Goal: Information Seeking & Learning: Learn about a topic

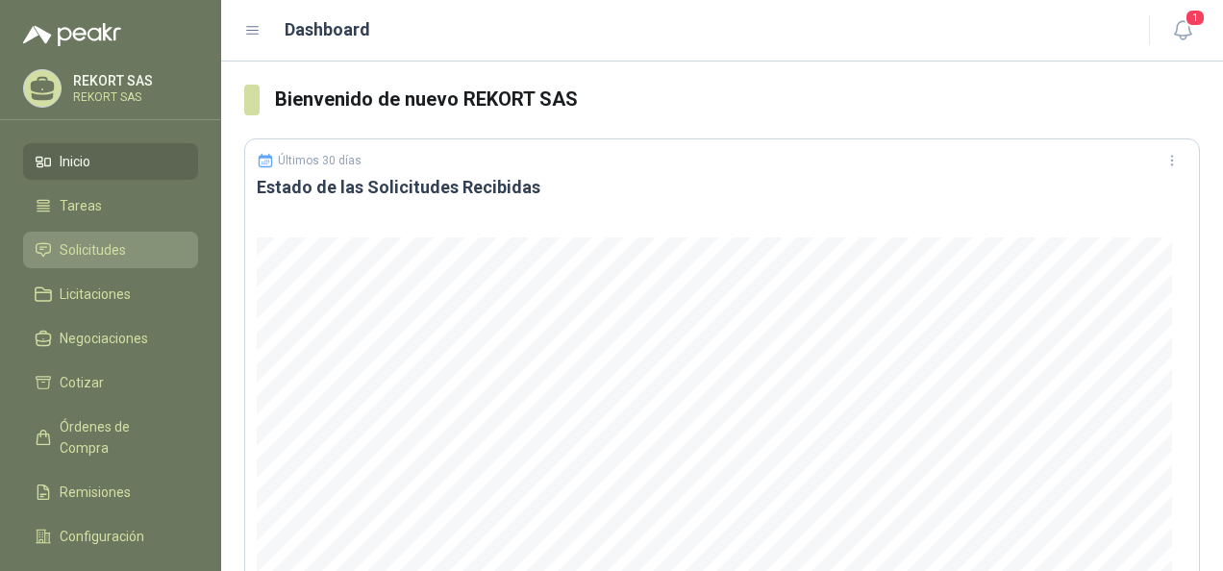
click at [126, 258] on li "Solicitudes" at bounding box center [111, 249] width 152 height 21
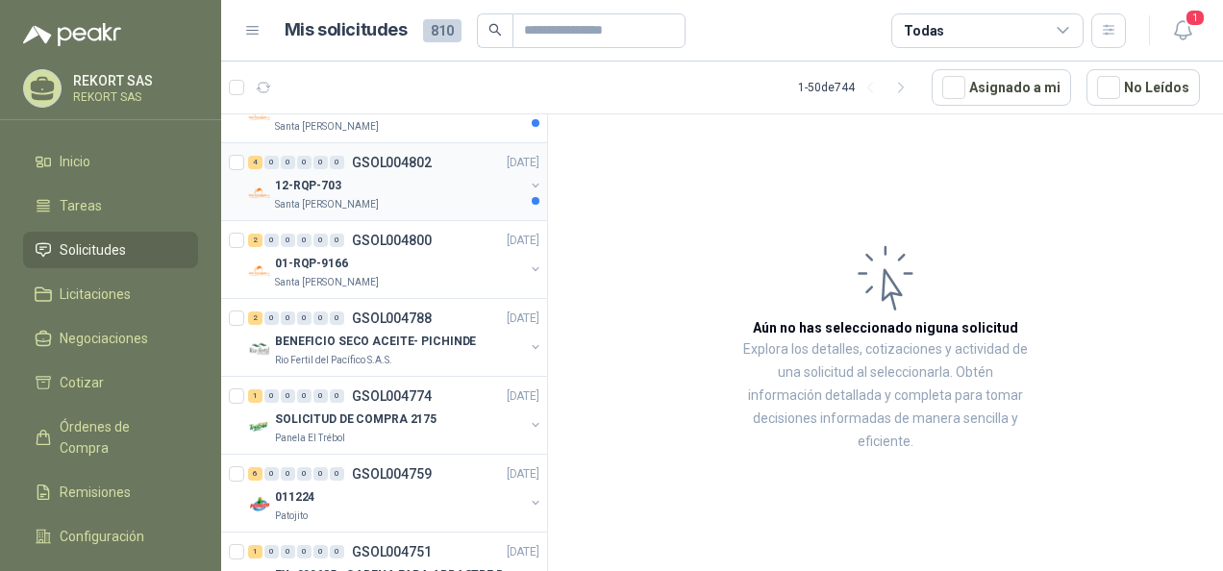
scroll to position [288, 0]
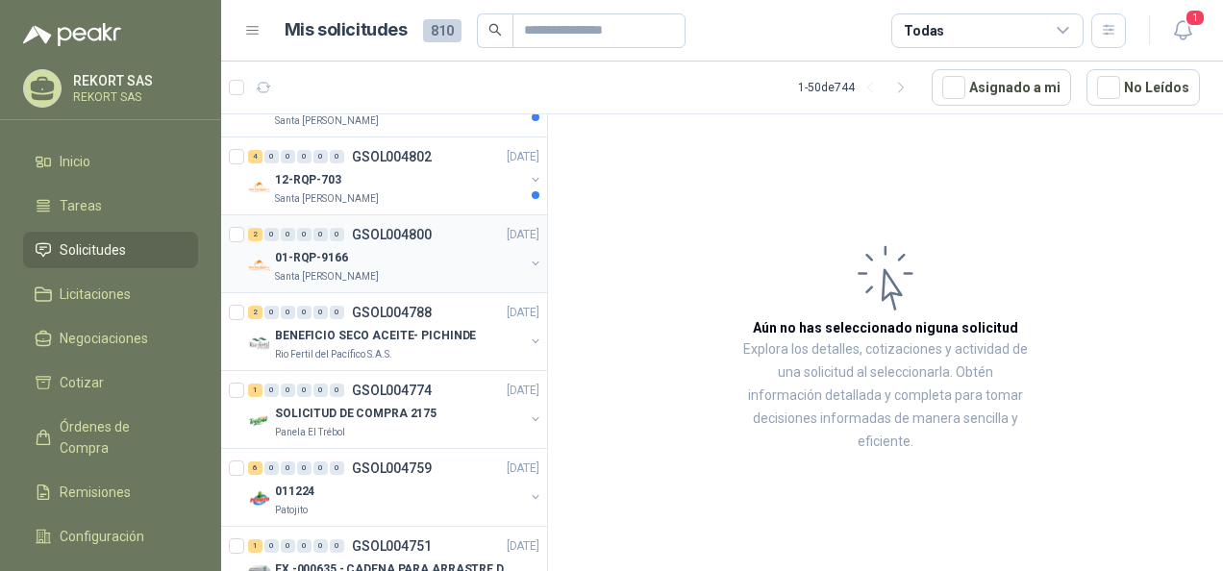
click at [378, 263] on div "01-RQP-9166" at bounding box center [399, 257] width 249 height 23
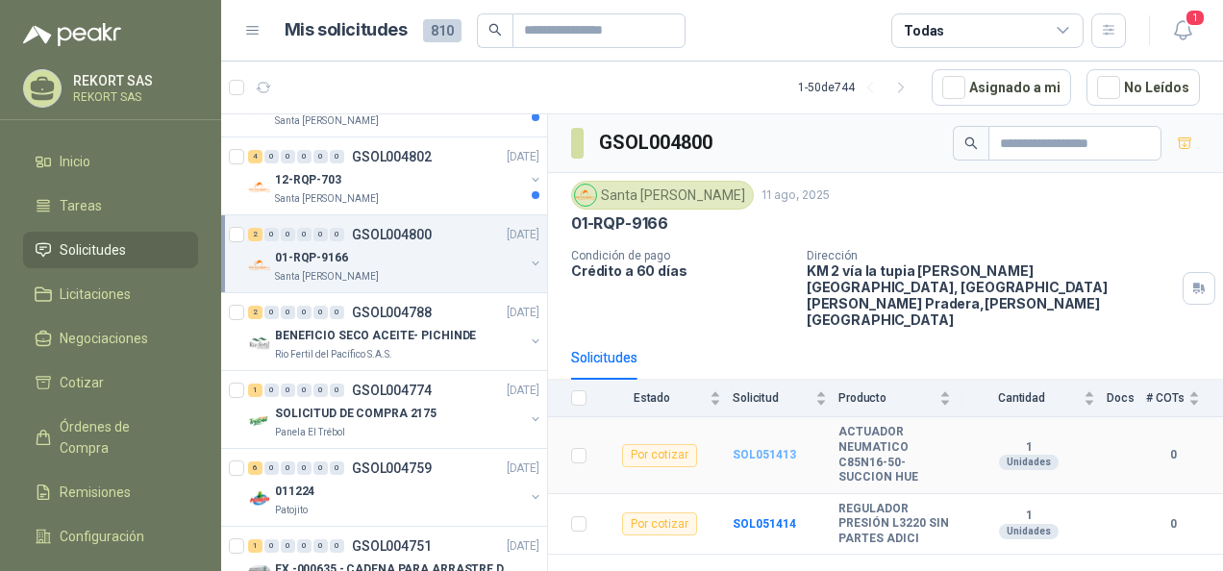
click at [771, 448] on b "SOL051413" at bounding box center [764, 454] width 63 height 13
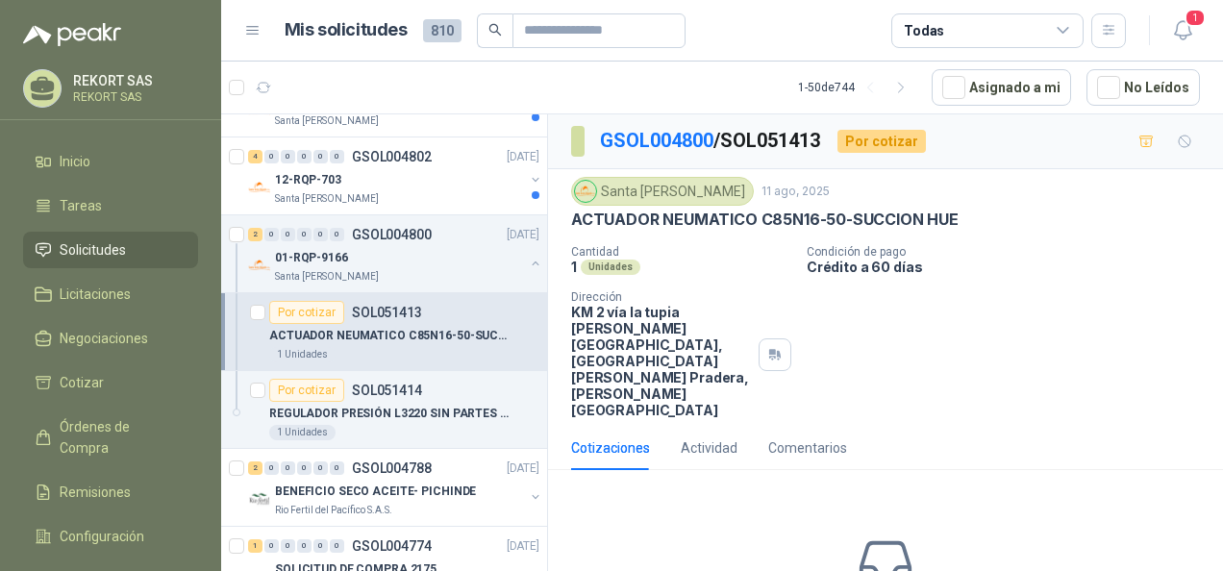
click at [941, 215] on p "ACTUADOR NEUMATICO C85N16-50-SUCCION HUE" at bounding box center [764, 220] width 387 height 20
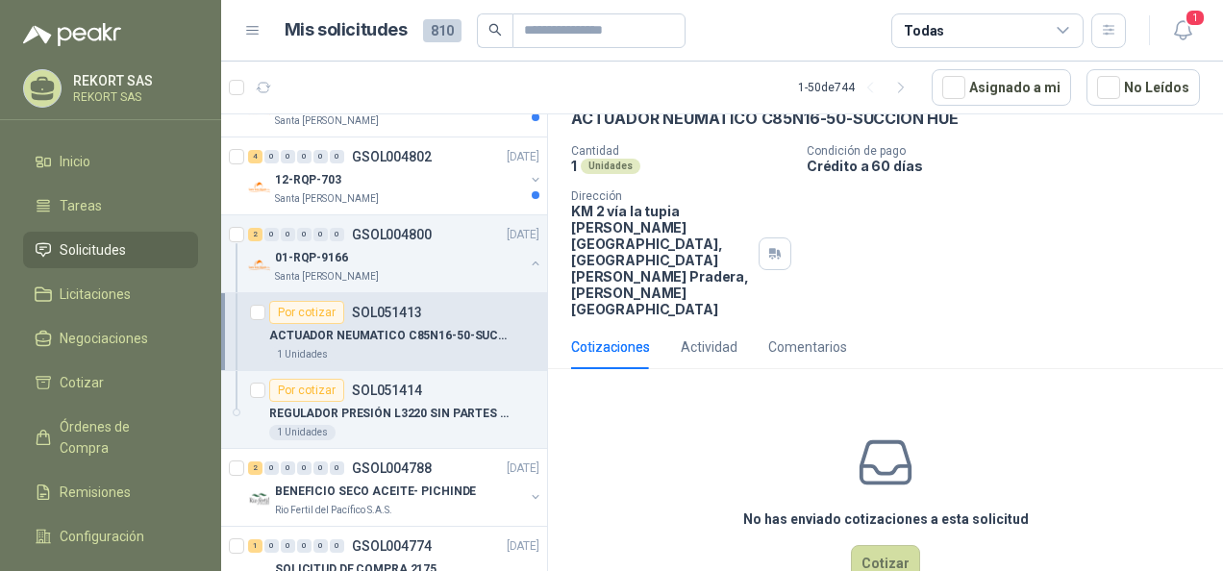
scroll to position [102, 0]
click at [713, 336] on div "Actividad" at bounding box center [709, 346] width 57 height 21
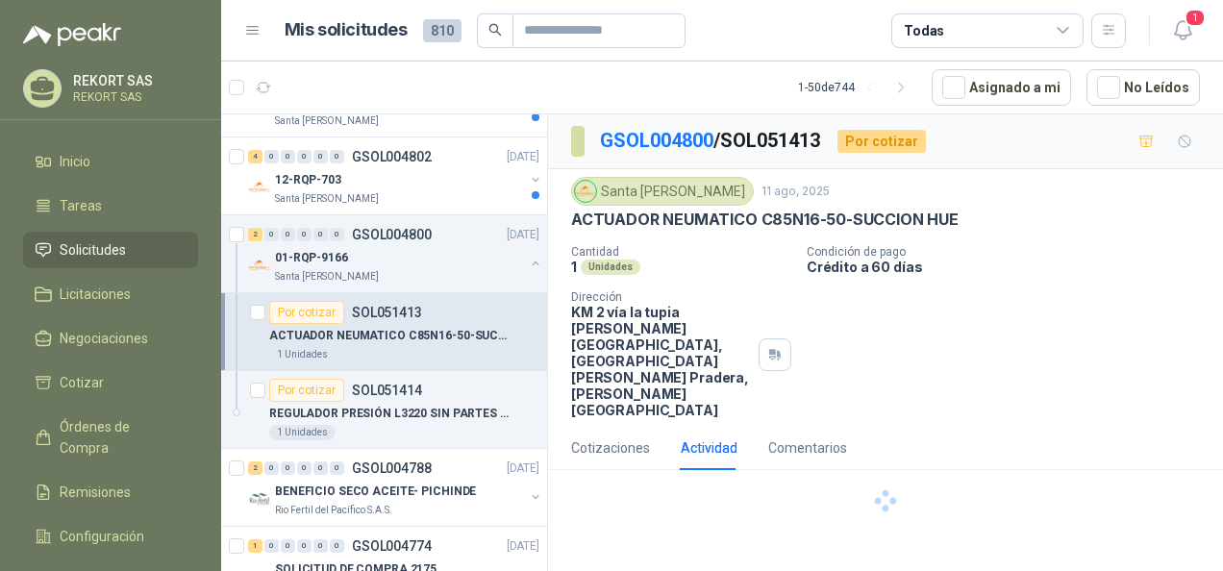
scroll to position [0, 0]
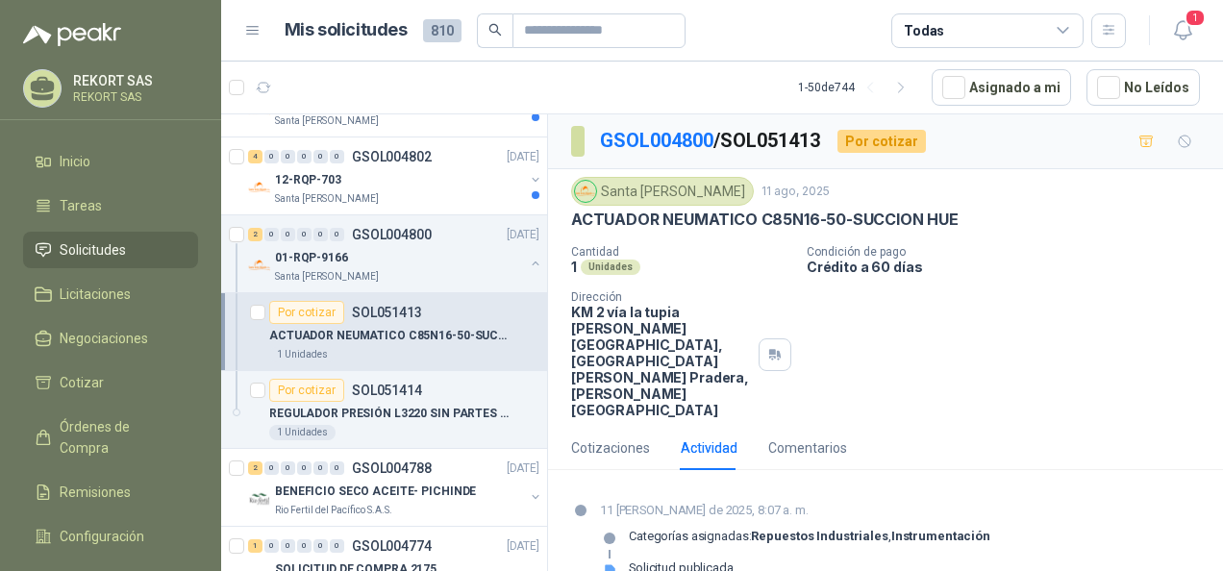
drag, startPoint x: 656, startPoint y: 509, endPoint x: 617, endPoint y: 517, distance: 39.4
click at [654, 561] on div "Solicitud publicada" at bounding box center [681, 568] width 105 height 15
click at [605, 564] on icon at bounding box center [610, 570] width 11 height 12
click at [605, 563] on icon at bounding box center [610, 570] width 14 height 14
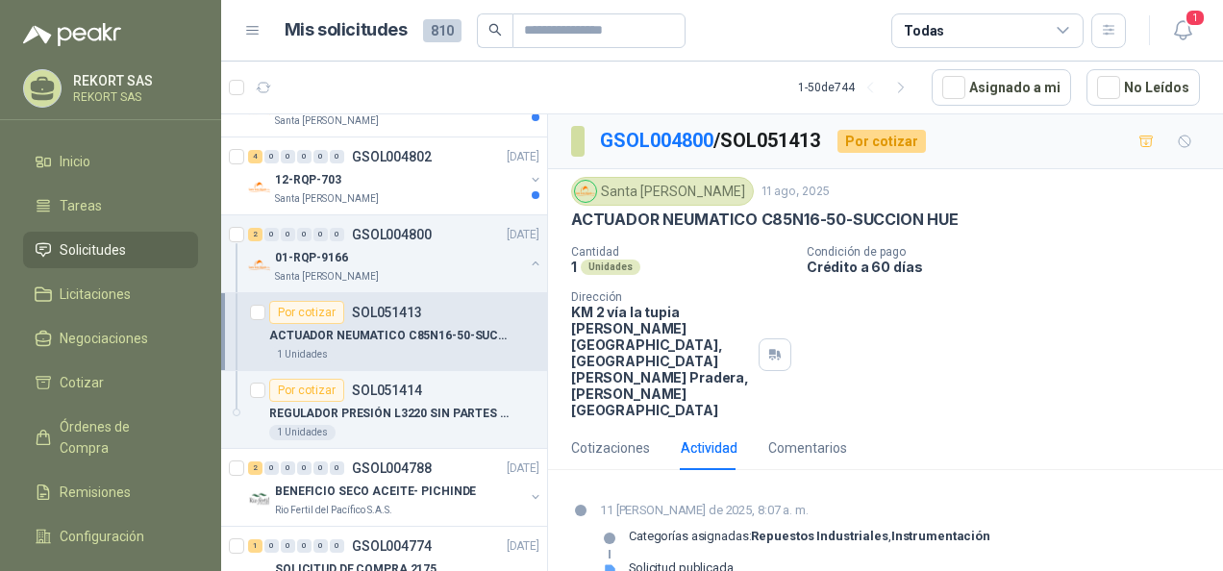
click at [608, 564] on icon at bounding box center [610, 570] width 11 height 12
click at [370, 262] on div "01-RQP-9166" at bounding box center [399, 257] width 249 height 23
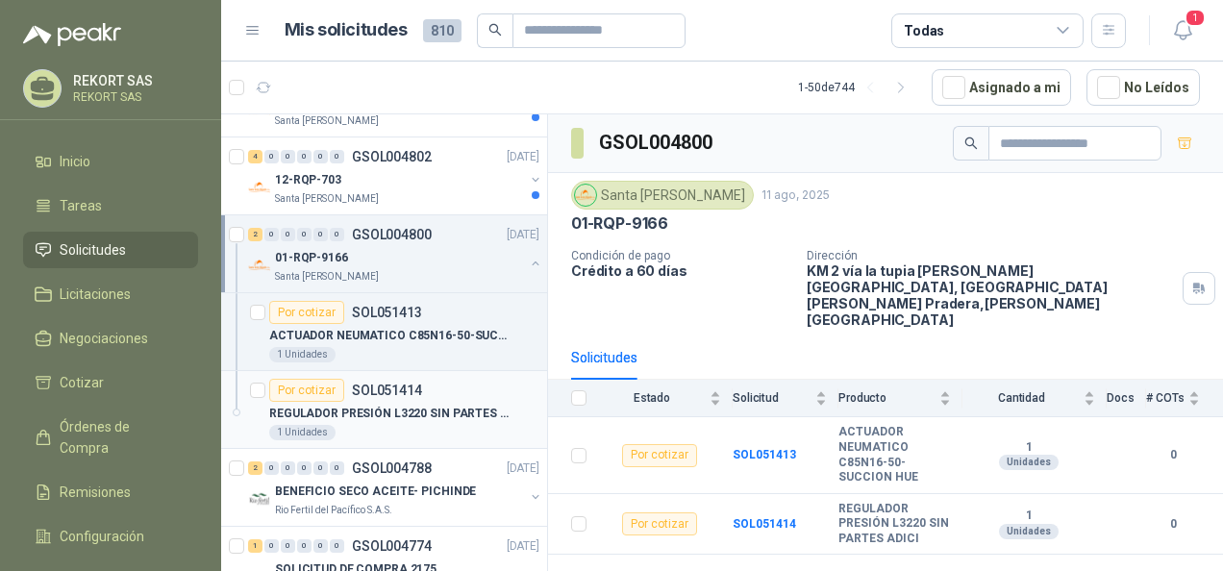
scroll to position [192, 0]
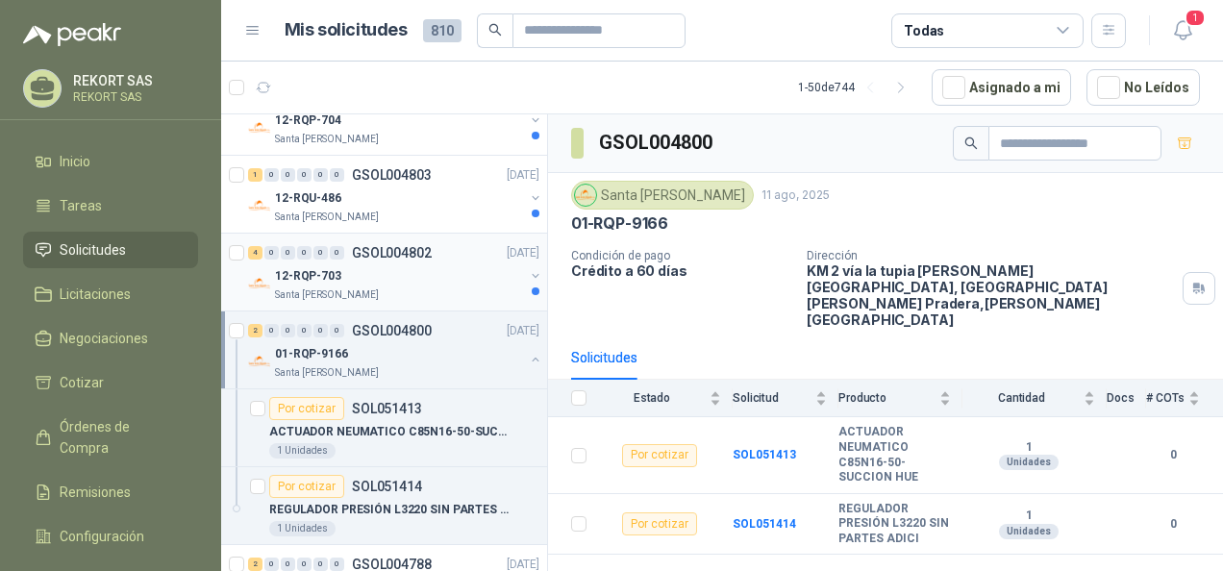
click at [344, 287] on p "Santa [PERSON_NAME]" at bounding box center [327, 294] width 104 height 15
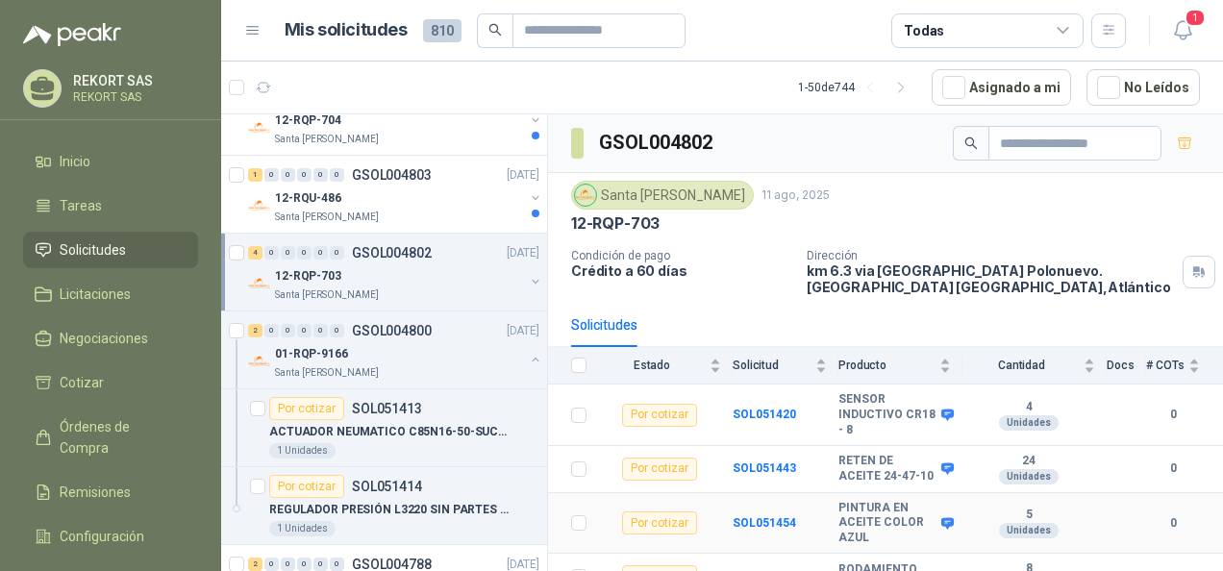
scroll to position [35, 0]
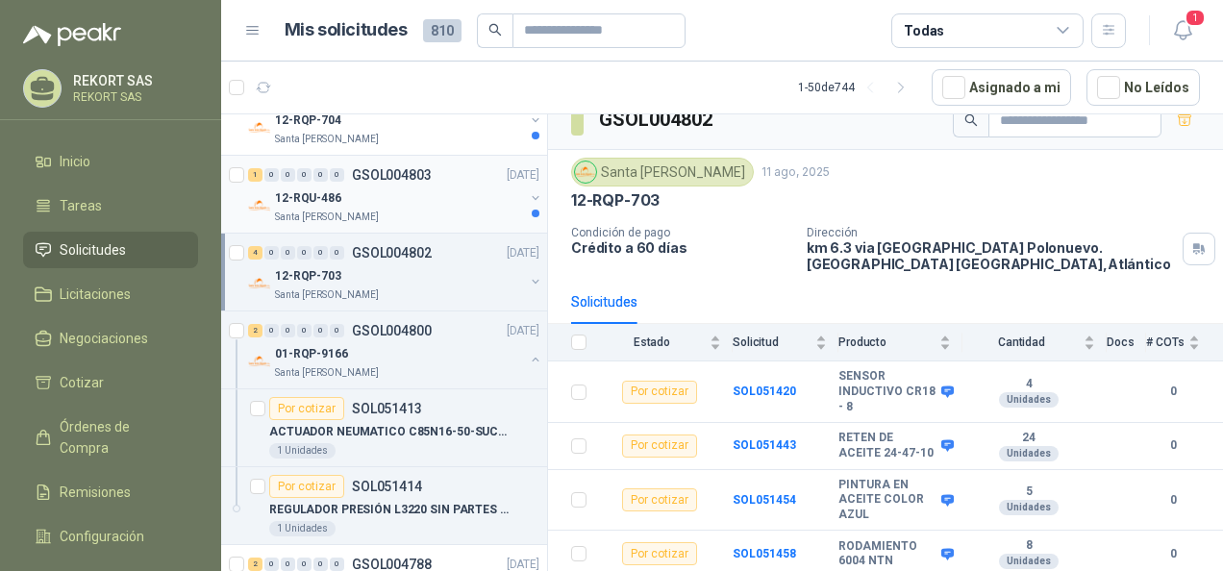
click at [338, 198] on div "12-RQU-486" at bounding box center [399, 198] width 249 height 23
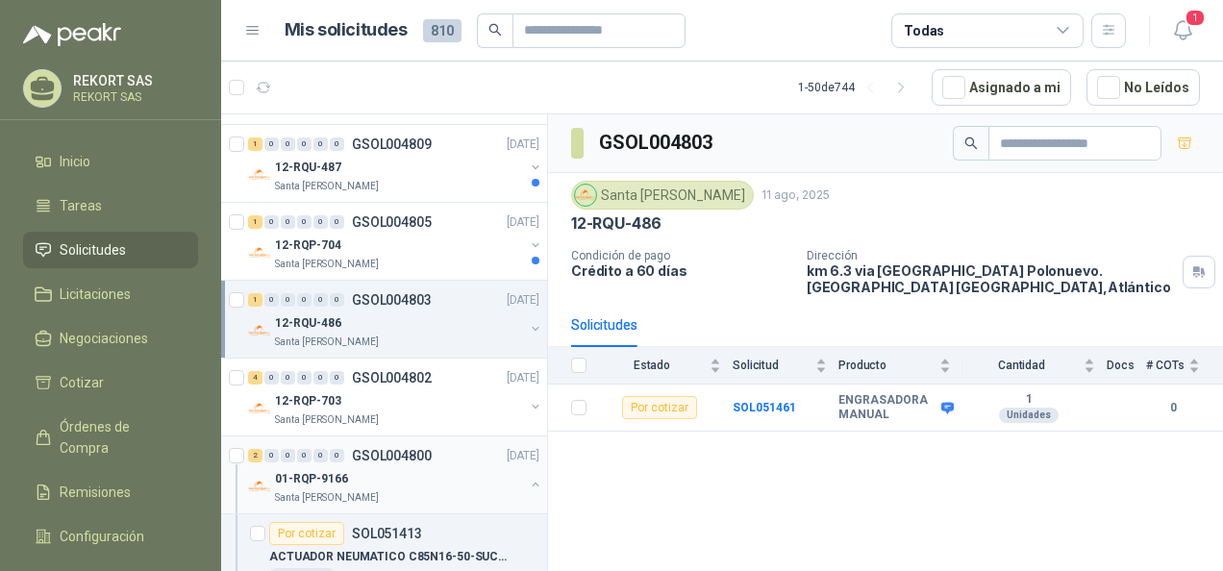
scroll to position [96, 0]
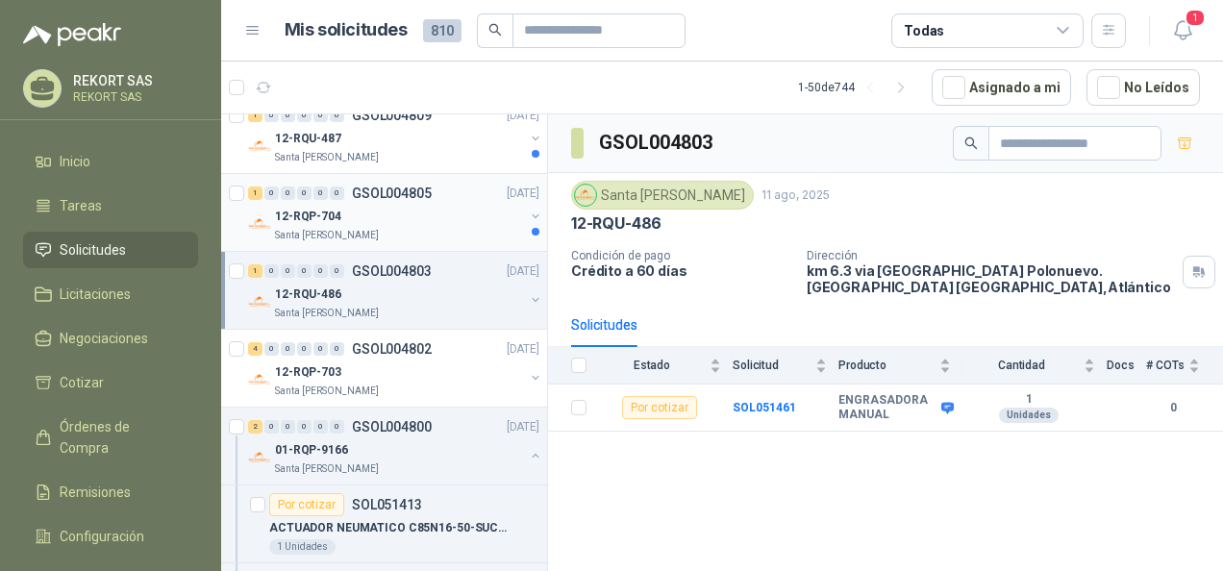
click at [324, 240] on p "Santa [PERSON_NAME]" at bounding box center [327, 235] width 104 height 15
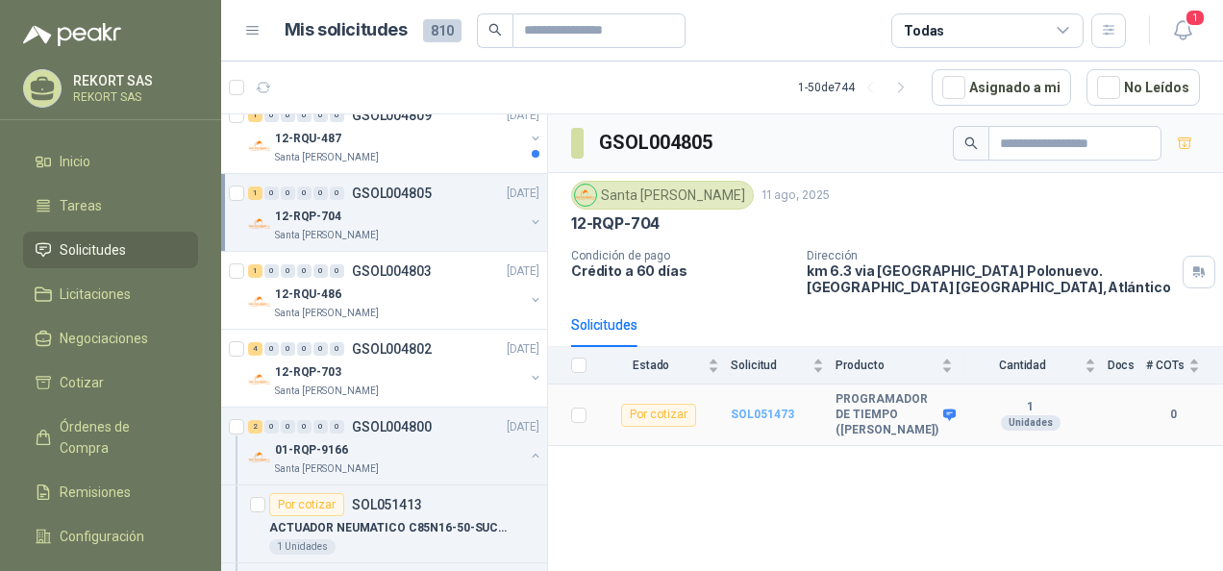
click at [765, 415] on b "SOL051473" at bounding box center [762, 414] width 63 height 13
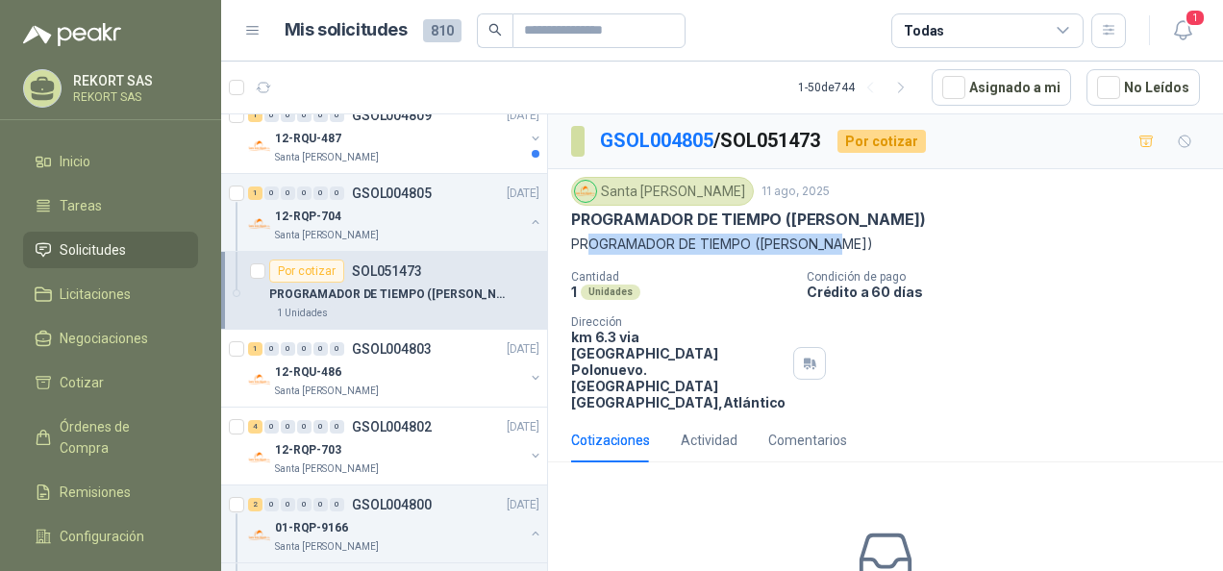
drag, startPoint x: 587, startPoint y: 245, endPoint x: 873, endPoint y: 248, distance: 286.5
click at [873, 248] on p "PROGRAMADOR DE TIEMPO ([PERSON_NAME])" at bounding box center [885, 244] width 629 height 21
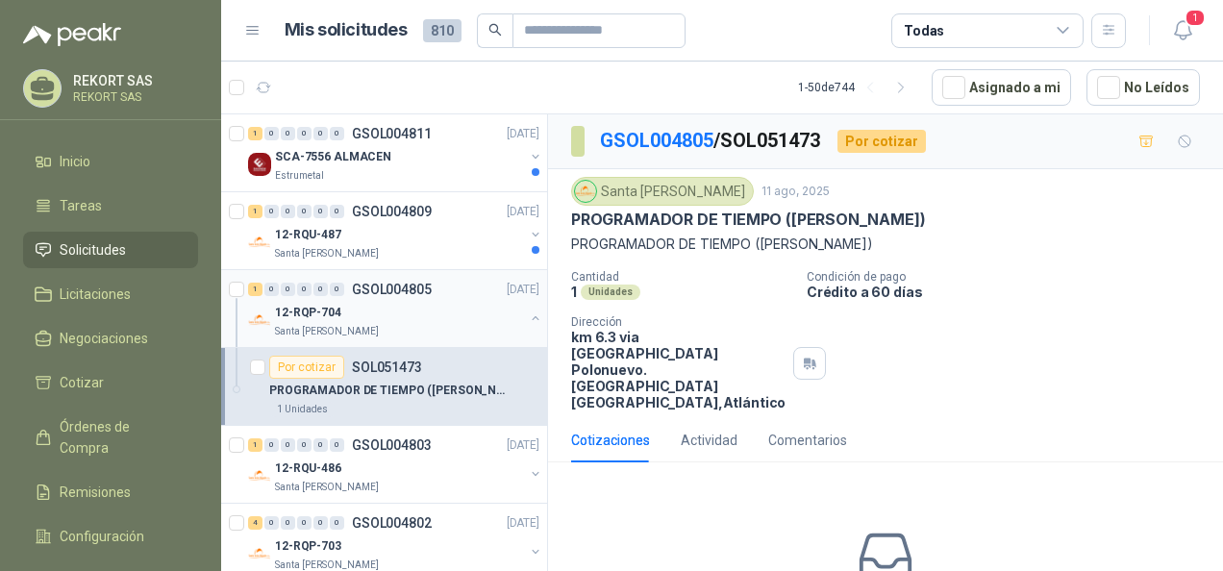
click at [347, 321] on div "12-RQP-704" at bounding box center [399, 312] width 249 height 23
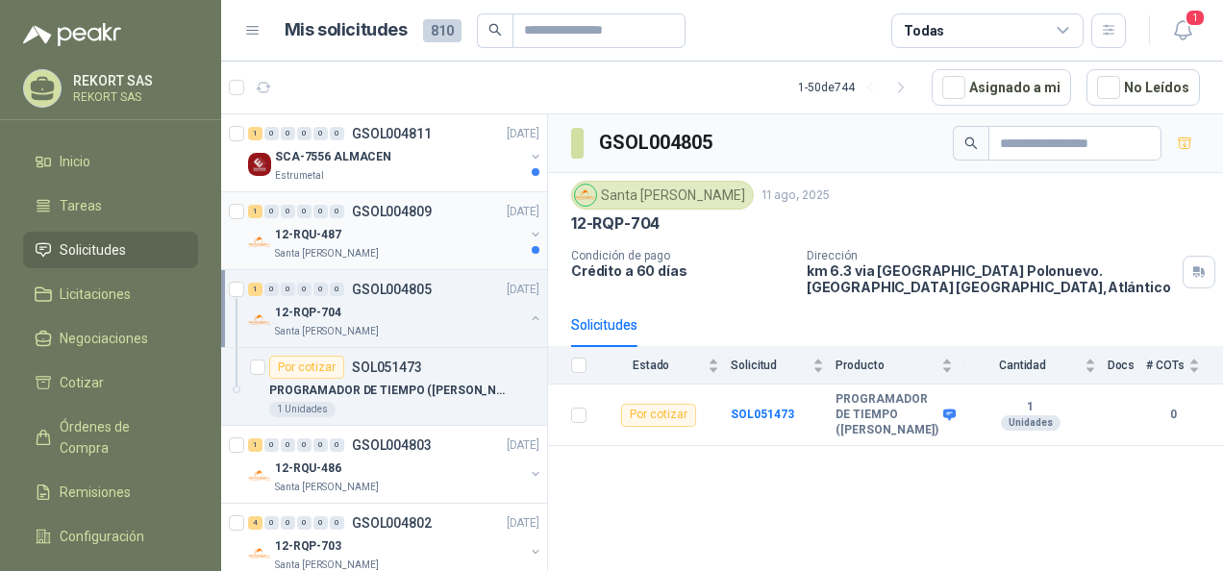
click at [348, 234] on div "12-RQU-487" at bounding box center [399, 234] width 249 height 23
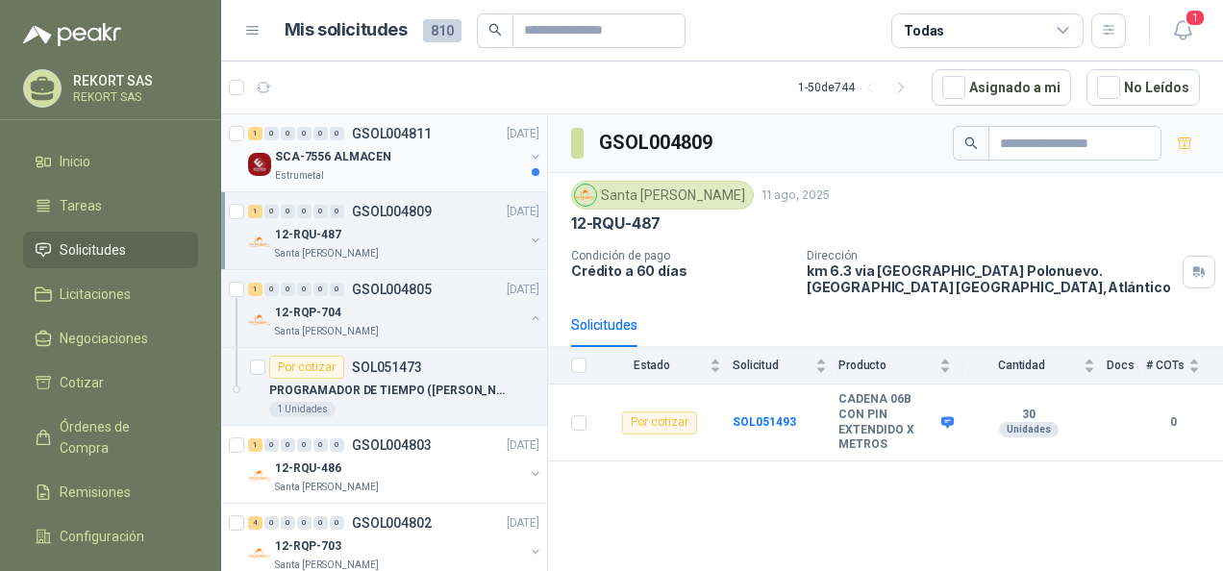
click at [335, 150] on p "SCA-7556 ALMACEN" at bounding box center [333, 157] width 116 height 18
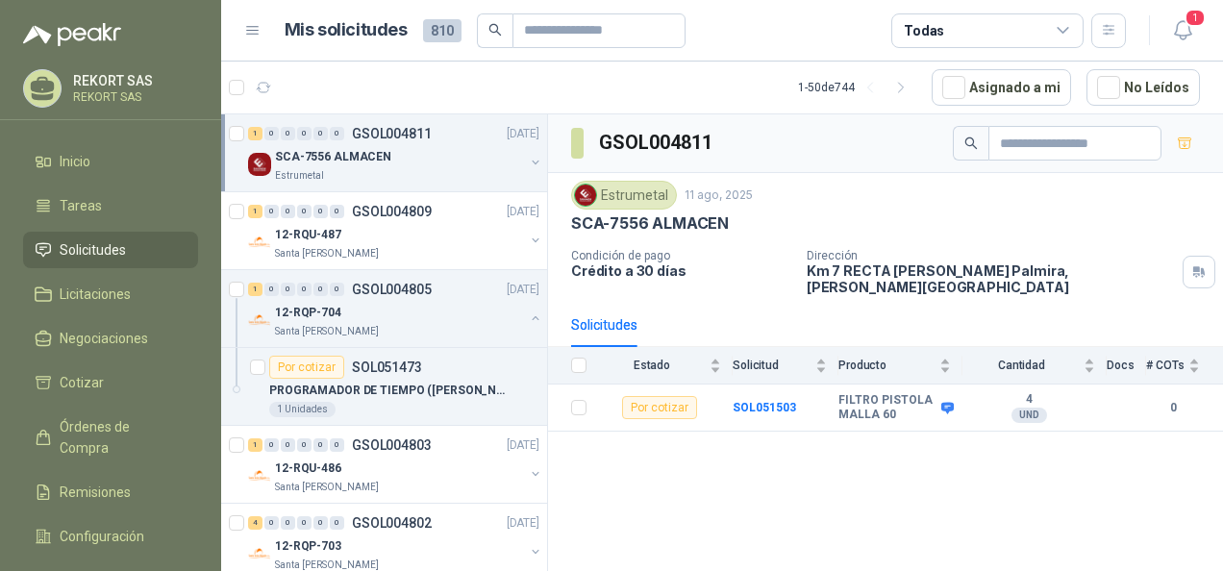
click at [119, 250] on span "Solicitudes" at bounding box center [93, 249] width 66 height 21
